Goal: Find specific page/section: Find specific page/section

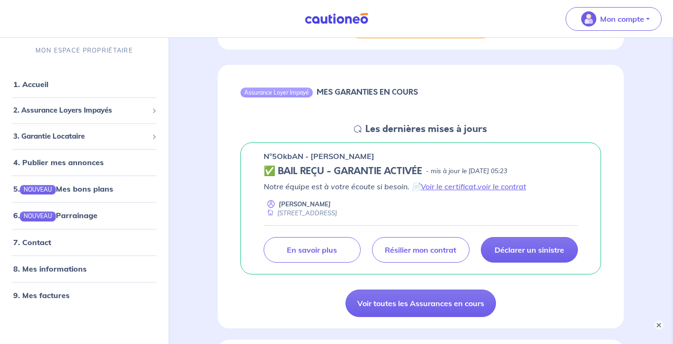
scroll to position [406, 0]
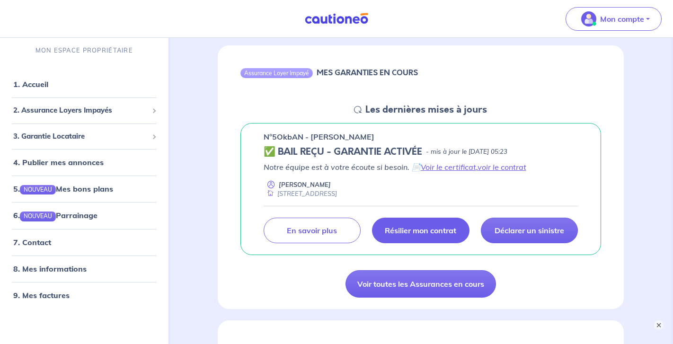
click at [402, 227] on p "Résilier mon contrat" at bounding box center [420, 230] width 71 height 9
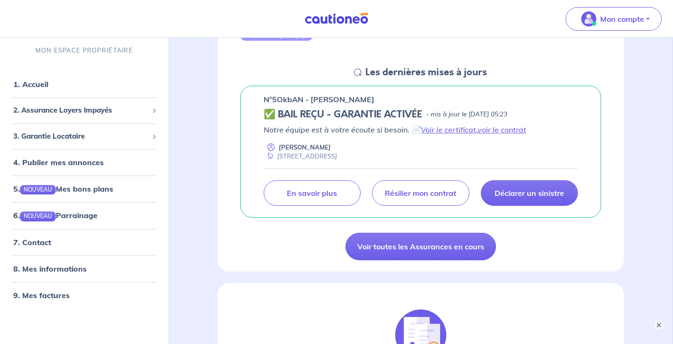
scroll to position [448, 0]
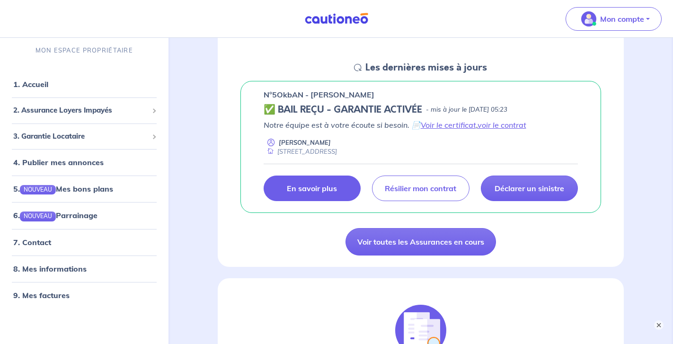
click at [349, 199] on link "En savoir plus" at bounding box center [312, 189] width 97 height 26
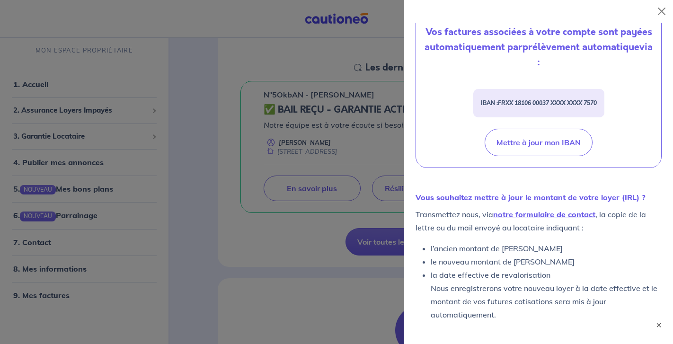
scroll to position [389, 0]
click at [656, 328] on button "×" at bounding box center [658, 324] width 11 height 11
click at [665, 10] on button "Close" at bounding box center [661, 11] width 15 height 15
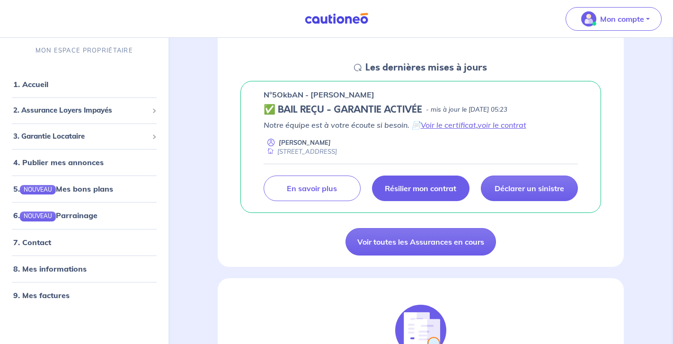
click at [432, 194] on link "Résilier mon contrat" at bounding box center [420, 189] width 97 height 26
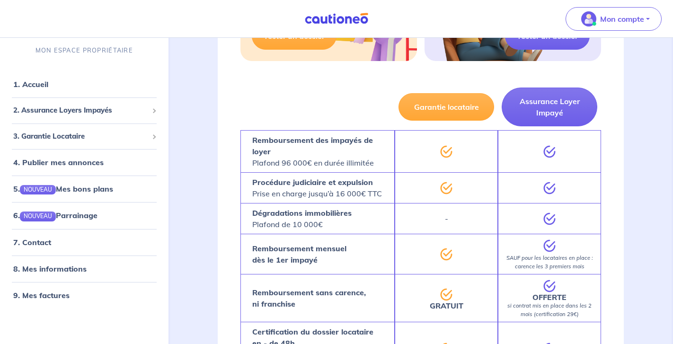
scroll to position [917, 0]
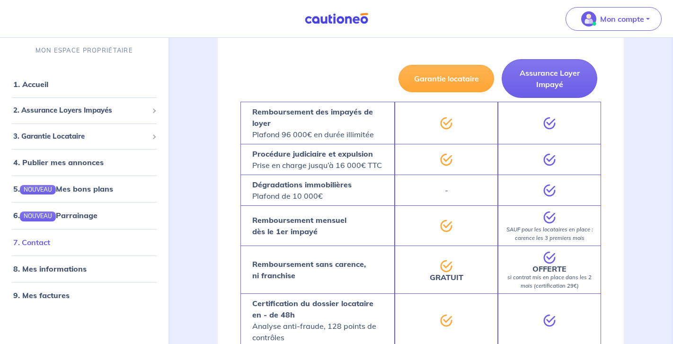
click at [50, 247] on link "7. Contact" at bounding box center [31, 241] width 37 height 9
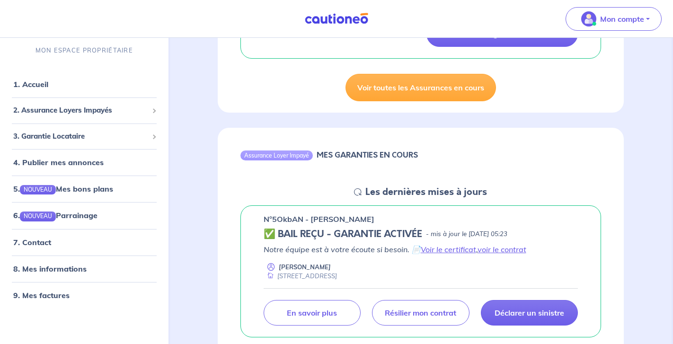
scroll to position [325, 0]
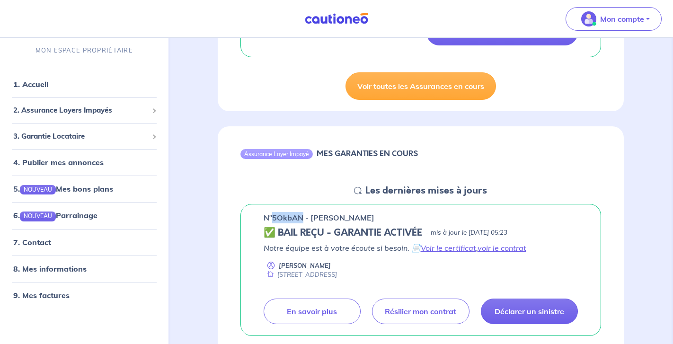
drag, startPoint x: 303, startPoint y: 220, endPoint x: 272, endPoint y: 218, distance: 31.8
click at [272, 218] on p "n°5OkbAN - [PERSON_NAME]" at bounding box center [319, 217] width 111 height 11
copy p "5OkbAN"
